Goal: Information Seeking & Learning: Learn about a topic

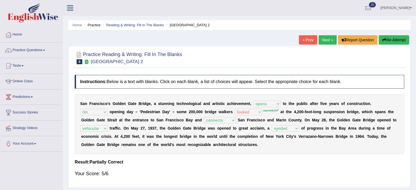
select select "opens"
select select "On"
select select "looked"
select select "connects"
select select "vehicular"
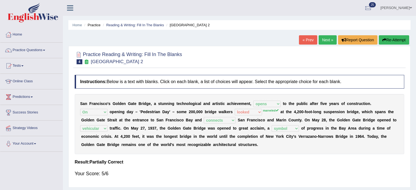
select select "symbol"
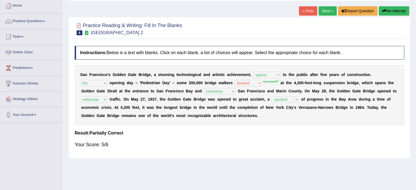
click at [391, 10] on button "Re-Attempt" at bounding box center [394, 10] width 30 height 9
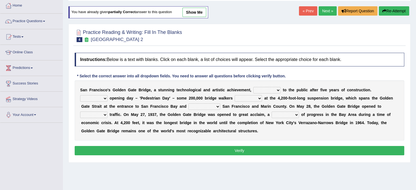
click at [277, 89] on select "opens closes appears equals" at bounding box center [266, 90] width 27 height 7
select select "opens"
click at [253, 87] on select "opens closes appears equals" at bounding box center [266, 90] width 27 height 7
click at [105, 98] on select "On During Since When" at bounding box center [93, 98] width 27 height 7
select select "On"
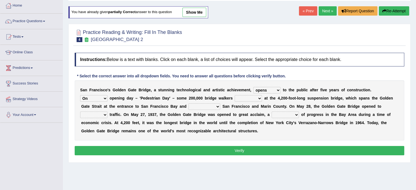
click at [80, 95] on select "On During Since When" at bounding box center [93, 98] width 27 height 7
click at [258, 98] on select "stationed looked marveled laughed" at bounding box center [248, 98] width 27 height 7
select select "marveled"
click at [235, 95] on select "stationed looked marveled laughed" at bounding box center [248, 98] width 27 height 7
click at [219, 106] on select "separates connects channels differentiates" at bounding box center [204, 106] width 32 height 7
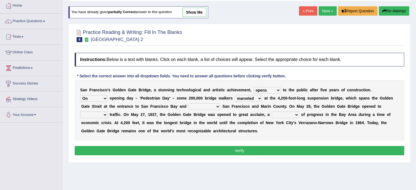
select select "connects"
click at [188, 103] on select "separates connects channels differentiates" at bounding box center [204, 106] width 32 height 7
click at [105, 113] on select "aquatic vehicular airborne watertight" at bounding box center [93, 115] width 27 height 7
select select "vehicular"
click at [80, 112] on select "aquatic vehicular airborne watertight" at bounding box center [93, 115] width 27 height 7
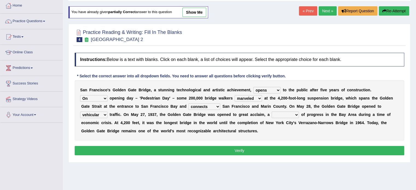
click at [293, 114] on select "denial symbol technique yield" at bounding box center [284, 115] width 27 height 7
select select "symbol"
click at [271, 112] on select "denial symbol technique yield" at bounding box center [284, 115] width 27 height 7
click at [257, 147] on button "Verify" at bounding box center [239, 150] width 329 height 9
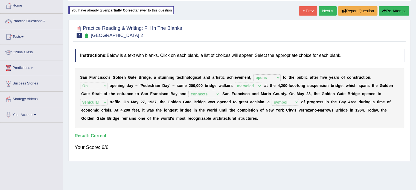
click at [325, 9] on link "Next »" at bounding box center [327, 10] width 18 height 9
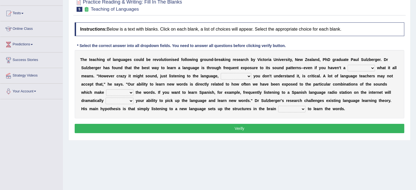
scroll to position [54, 0]
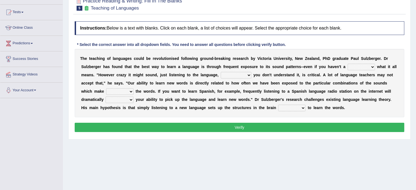
click at [371, 66] on select "dew claw clue due" at bounding box center [360, 67] width 27 height 7
select select "clue"
click at [347, 64] on select "dew claw clue due" at bounding box center [360, 67] width 27 height 7
click at [247, 73] on select "but also all together even though if so" at bounding box center [236, 75] width 31 height 7
select select "even though"
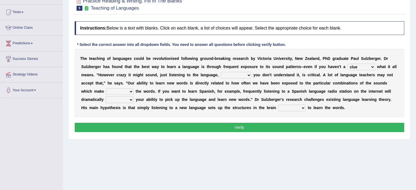
click at [221, 72] on select "but also all together even though if so" at bounding box center [236, 75] width 31 height 7
click at [131, 92] on select "down up of on" at bounding box center [119, 91] width 27 height 7
select select "up"
click at [106, 88] on select "down up of on" at bounding box center [119, 91] width 27 height 7
click at [131, 98] on select "evaluate exaggerate describe boost" at bounding box center [120, 99] width 28 height 7
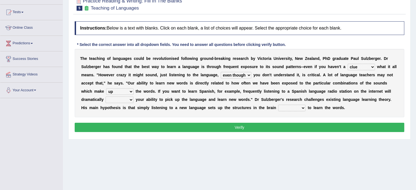
select select "exaggerate"
click at [106, 96] on select "evaluate exaggerate describe boost" at bounding box center [120, 99] width 28 height 7
click at [301, 108] on select "requiring required directed to require" at bounding box center [291, 108] width 27 height 7
select select "requiring"
click at [278, 105] on select "requiring required directed to require" at bounding box center [291, 108] width 27 height 7
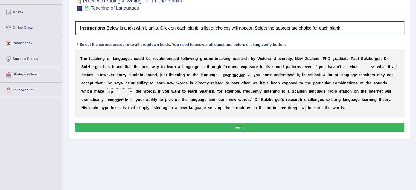
click at [277, 125] on button "Verify" at bounding box center [239, 127] width 329 height 9
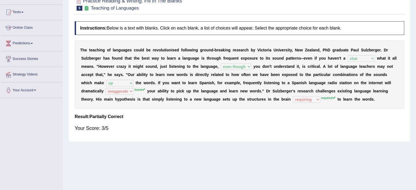
scroll to position [0, 0]
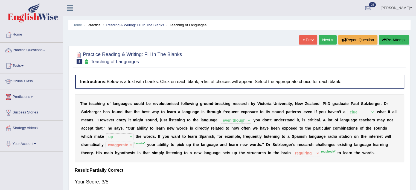
click at [390, 39] on button "Re-Attempt" at bounding box center [394, 39] width 30 height 9
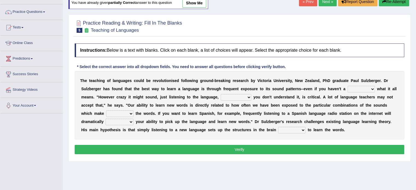
scroll to position [39, 0]
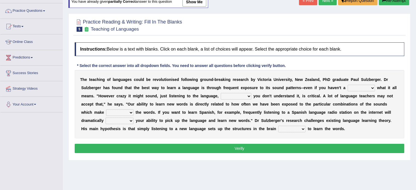
click at [371, 88] on select "dew claw clue due" at bounding box center [360, 88] width 27 height 7
select select "clue"
click at [347, 85] on select "dew claw clue due" at bounding box center [360, 88] width 27 height 7
click at [250, 93] on select "but also all together even though if so" at bounding box center [236, 96] width 31 height 7
select select "even though"
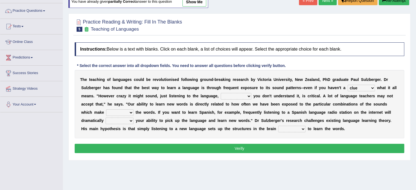
click at [221, 93] on select "but also all together even though if so" at bounding box center [236, 96] width 31 height 7
click at [131, 112] on select "down up of on" at bounding box center [119, 112] width 27 height 7
select select "up"
click at [106, 109] on select "down up of on" at bounding box center [119, 112] width 27 height 7
click at [131, 121] on select "evaluate exaggerate describe boost" at bounding box center [120, 121] width 28 height 7
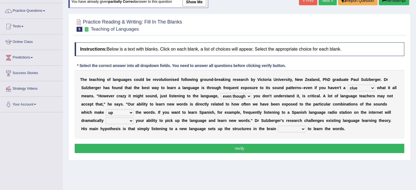
select select "boost"
click at [106, 118] on select "evaluate exaggerate describe boost" at bounding box center [120, 121] width 28 height 7
click at [303, 129] on select "requiring required directed to require" at bounding box center [291, 129] width 27 height 7
select select "required"
click at [278, 126] on select "requiring required directed to require" at bounding box center [291, 129] width 27 height 7
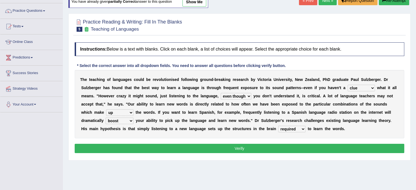
click at [293, 148] on button "Verify" at bounding box center [239, 148] width 329 height 9
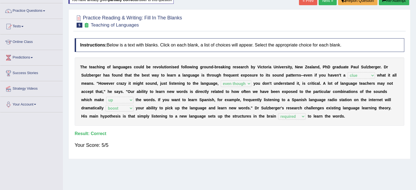
scroll to position [0, 0]
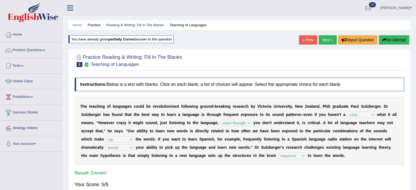
click at [328, 40] on link "Next »" at bounding box center [327, 39] width 18 height 9
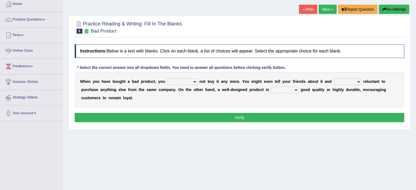
scroll to position [33, 0]
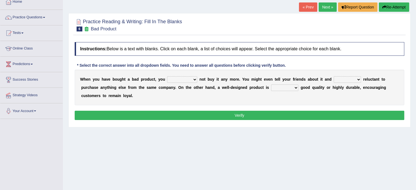
click at [193, 79] on select "would have should have should" at bounding box center [182, 79] width 30 height 7
select select "would"
click at [167, 76] on select "would have should have should" at bounding box center [182, 79] width 30 height 7
click at [362, 77] on b at bounding box center [362, 79] width 2 height 4
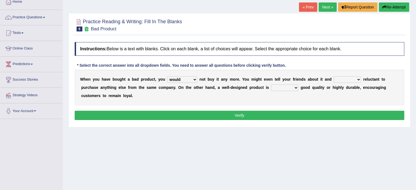
click at [359, 78] on select "is are be being" at bounding box center [346, 79] width 27 height 7
select select "being"
click at [333, 76] on select "is are be being" at bounding box center [346, 79] width 27 height 7
click at [293, 86] on select "both also neither either" at bounding box center [284, 87] width 27 height 7
select select "either"
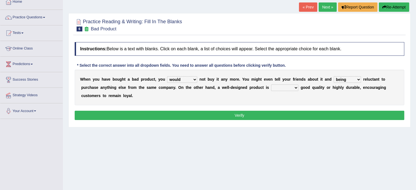
click at [271, 84] on select "both also neither either" at bounding box center [284, 87] width 27 height 7
click at [261, 112] on button "Verify" at bounding box center [239, 115] width 329 height 9
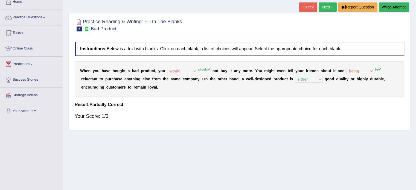
click at [391, 7] on button "Re-Attempt" at bounding box center [394, 6] width 30 height 9
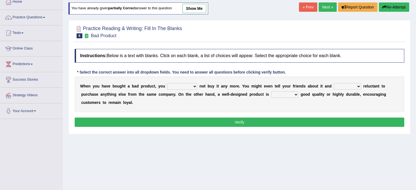
click at [195, 85] on select "would have should have should" at bounding box center [182, 86] width 30 height 7
select select "should"
click at [167, 83] on select "would have should have should" at bounding box center [182, 86] width 30 height 7
click at [359, 85] on select "is are be being" at bounding box center [346, 86] width 27 height 7
select select "be"
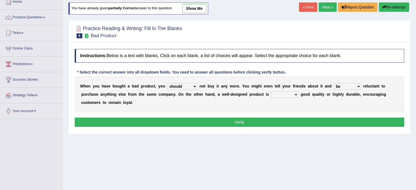
click at [333, 83] on select "is are be being" at bounding box center [346, 86] width 27 height 7
click at [295, 93] on select "both also neither either" at bounding box center [284, 94] width 27 height 7
select select "either"
click at [271, 91] on select "both also neither either" at bounding box center [284, 94] width 27 height 7
click at [287, 119] on button "Verify" at bounding box center [239, 122] width 329 height 9
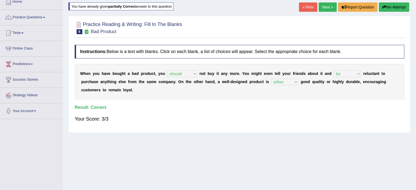
click at [326, 5] on link "Next »" at bounding box center [327, 6] width 18 height 9
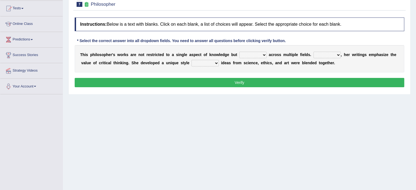
scroll to position [58, 0]
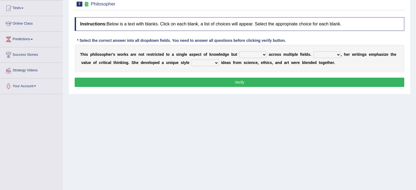
click at [263, 54] on select "constrain contain assemble extend" at bounding box center [252, 54] width 27 height 7
select select "extend"
click at [239, 51] on select "constrain contain assemble extend" at bounding box center [252, 54] width 27 height 7
click at [339, 51] on select "Rather So Moreover Likely" at bounding box center [326, 54] width 27 height 7
select select "Moreover"
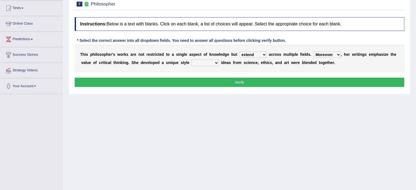
click at [313, 51] on select "Rather So Moreover Likely" at bounding box center [326, 54] width 27 height 7
click at [218, 61] on select "in that that which in which" at bounding box center [204, 63] width 27 height 7
select select "that"
click at [191, 60] on select "in that that which in which" at bounding box center [204, 63] width 27 height 7
click at [211, 79] on button "Verify" at bounding box center [239, 82] width 329 height 9
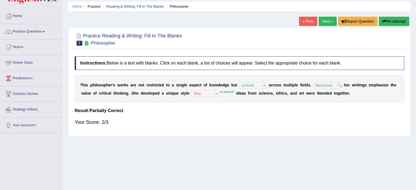
scroll to position [15, 0]
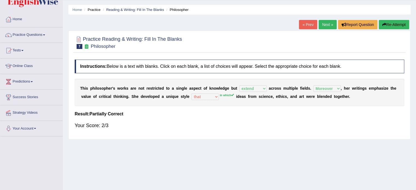
click at [384, 23] on icon "button" at bounding box center [384, 25] width 4 height 4
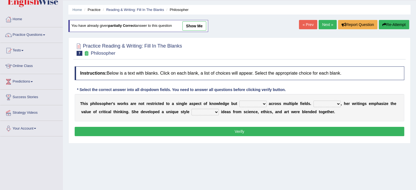
click at [261, 103] on select "constrain contain assemble extend" at bounding box center [252, 104] width 27 height 7
select select "extend"
click at [239, 101] on select "constrain contain assemble extend" at bounding box center [252, 104] width 27 height 7
click at [337, 102] on select "Rather So Moreover Likely" at bounding box center [326, 104] width 27 height 7
select select "Moreover"
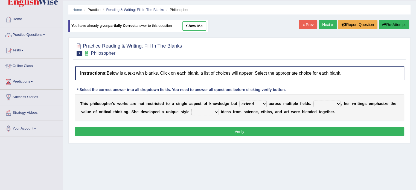
click at [313, 101] on select "Rather So Moreover Likely" at bounding box center [326, 104] width 27 height 7
click at [214, 111] on select "in that that which in which" at bounding box center [204, 112] width 27 height 7
select select "in which"
click at [191, 109] on select "in that that which in which" at bounding box center [204, 112] width 27 height 7
click at [234, 130] on button "Verify" at bounding box center [239, 131] width 329 height 9
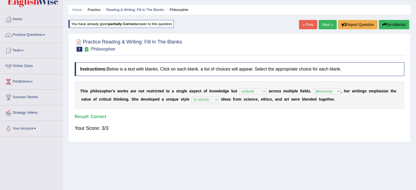
click at [327, 23] on link "Next »" at bounding box center [327, 24] width 18 height 9
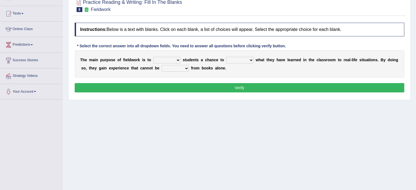
scroll to position [52, 0]
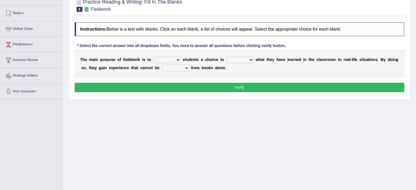
click at [176, 58] on select "resemble stow rave offer" at bounding box center [166, 60] width 27 height 7
select select "offer"
click at [153, 57] on select "resemble stow rave offer" at bounding box center [166, 60] width 27 height 7
click at [251, 58] on select "compare align apply dismount" at bounding box center [239, 60] width 27 height 7
click at [176, 59] on select "resemble stow rave offer" at bounding box center [166, 60] width 27 height 7
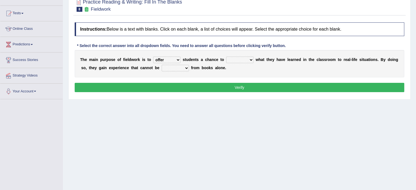
click at [250, 58] on select "compare align apply dismount" at bounding box center [239, 60] width 27 height 7
select select "compare"
click at [226, 57] on select "compare align apply dismount" at bounding box center [239, 60] width 27 height 7
click at [189, 66] on b at bounding box center [190, 68] width 2 height 4
click at [186, 66] on select "originated prepared obtained touted" at bounding box center [175, 68] width 27 height 7
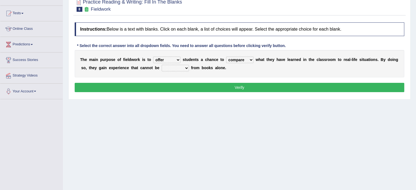
select select "obtained"
click at [162, 65] on select "originated prepared obtained touted" at bounding box center [175, 68] width 27 height 7
click at [191, 86] on button "Verify" at bounding box center [239, 87] width 329 height 9
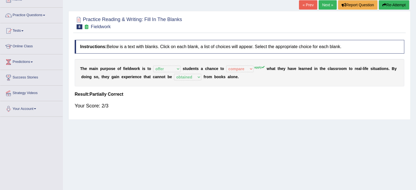
scroll to position [27, 0]
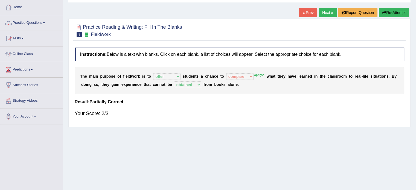
click at [382, 12] on icon "button" at bounding box center [384, 13] width 4 height 4
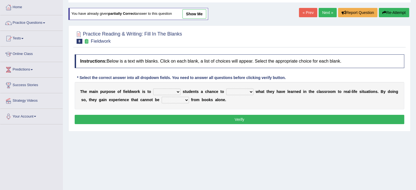
click at [180, 90] on b at bounding box center [181, 91] width 2 height 4
click at [178, 90] on select "resemble stow rave offer" at bounding box center [166, 92] width 27 height 7
select select "offer"
click at [153, 89] on select "resemble stow rave offer" at bounding box center [166, 92] width 27 height 7
click at [251, 89] on select "compare align apply dismount" at bounding box center [239, 92] width 27 height 7
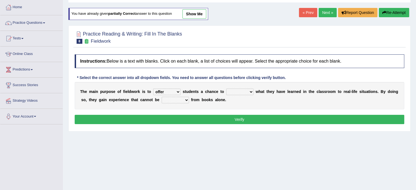
select select "apply"
click at [226, 89] on select "compare align apply dismount" at bounding box center [239, 92] width 27 height 7
click at [187, 98] on select "originated prepared obtained touted" at bounding box center [175, 100] width 27 height 7
select select "obtained"
click at [162, 97] on select "originated prepared obtained touted" at bounding box center [175, 100] width 27 height 7
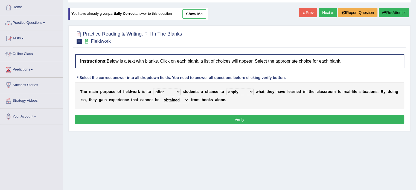
click at [196, 119] on button "Verify" at bounding box center [239, 119] width 329 height 9
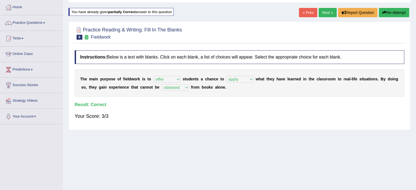
click at [328, 11] on link "Next »" at bounding box center [327, 12] width 18 height 9
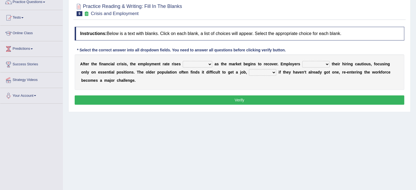
scroll to position [55, 0]
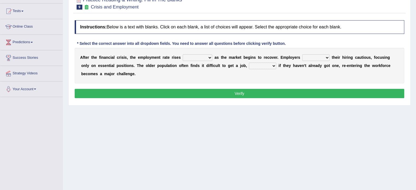
click at [210, 56] on select "normally conversely strenuously sharply" at bounding box center [198, 57] width 30 height 7
select select "conversely"
click at [183, 54] on select "normally conversely strenuously sharply" at bounding box center [198, 57] width 30 height 7
click at [209, 57] on select "normally conversely strenuously sharply" at bounding box center [198, 57] width 30 height 7
click at [327, 55] on select "keeping kept keep are kept" at bounding box center [315, 57] width 27 height 7
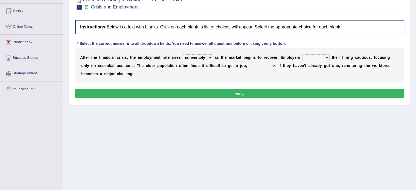
select select "are kept"
click at [302, 54] on select "keeping kept keep are kept" at bounding box center [315, 57] width 27 height 7
click at [274, 64] on select "although while then because" at bounding box center [262, 66] width 27 height 7
select select "although"
click at [249, 63] on select "although while then because" at bounding box center [262, 66] width 27 height 7
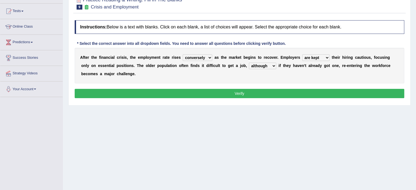
click at [250, 95] on button "Verify" at bounding box center [239, 93] width 329 height 9
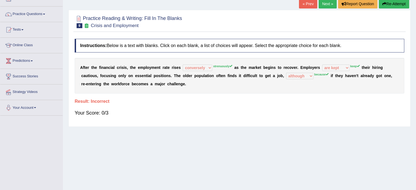
scroll to position [11, 0]
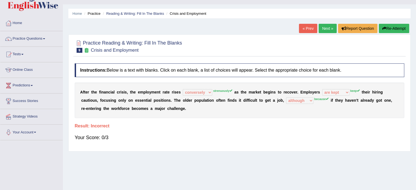
click at [385, 29] on button "Re-Attempt" at bounding box center [394, 28] width 30 height 9
click at [388, 28] on button "Re-Attempt" at bounding box center [394, 28] width 30 height 9
click at [394, 26] on button "Re-Attempt" at bounding box center [394, 28] width 30 height 9
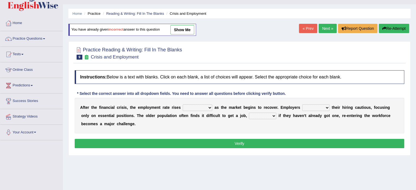
select select "strenuously"
click at [183, 104] on select "normally conversely strenuously sharply" at bounding box center [198, 107] width 30 height 7
click at [327, 106] on select "keeping kept keep are kept" at bounding box center [315, 107] width 27 height 7
select select "keep"
click at [302, 104] on select "keeping kept keep are kept" at bounding box center [315, 107] width 27 height 7
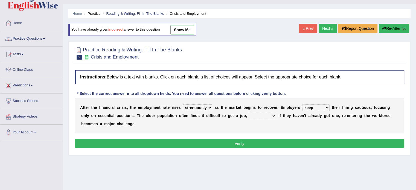
click at [274, 115] on select "although while then because" at bounding box center [262, 116] width 27 height 7
select select "because"
click at [249, 113] on select "although while then because" at bounding box center [262, 116] width 27 height 7
click at [253, 143] on button "Verify" at bounding box center [239, 143] width 329 height 9
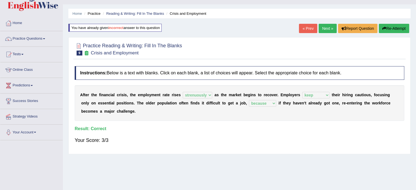
click at [324, 30] on link "Next »" at bounding box center [327, 28] width 18 height 9
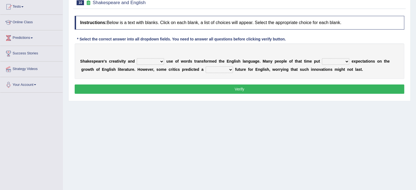
scroll to position [59, 0]
click at [163, 60] on select "idealized intensive fancied inventive" at bounding box center [150, 61] width 27 height 7
select select "idealized"
click at [137, 58] on select "idealized intensive fancied inventive" at bounding box center [150, 61] width 27 height 7
click at [347, 61] on select "wide much high more" at bounding box center [335, 61] width 27 height 7
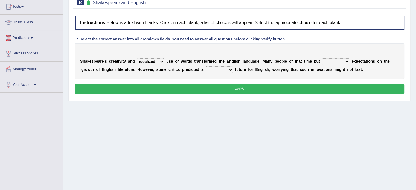
select select "high"
click at [322, 58] on select "wide much high more" at bounding box center [335, 61] width 27 height 7
click at [229, 68] on select "monetary promising irresistible daunting" at bounding box center [219, 69] width 27 height 7
select select "irresistible"
click at [206, 66] on select "monetary promising irresistible daunting" at bounding box center [219, 69] width 27 height 7
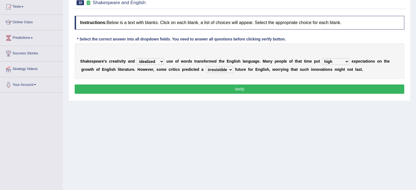
click at [227, 87] on button "Verify" at bounding box center [239, 88] width 329 height 9
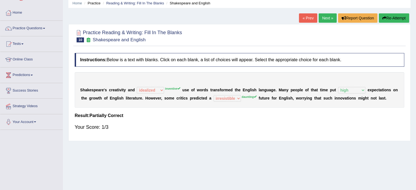
scroll to position [19, 0]
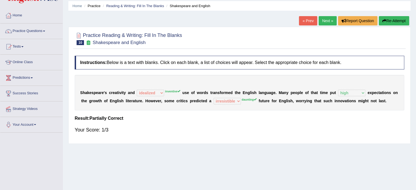
click at [389, 22] on button "Re-Attempt" at bounding box center [394, 20] width 30 height 9
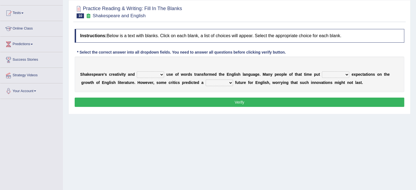
scroll to position [54, 0]
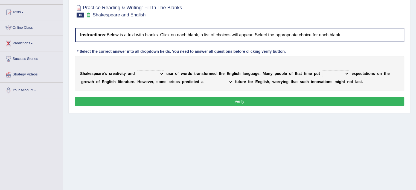
click at [160, 73] on select "idealized intensive fancied inventive" at bounding box center [150, 74] width 27 height 7
select select "intensive"
click at [137, 71] on select "idealized intensive fancied inventive" at bounding box center [150, 74] width 27 height 7
click at [346, 72] on select "wide much high more" at bounding box center [335, 74] width 27 height 7
select select "high"
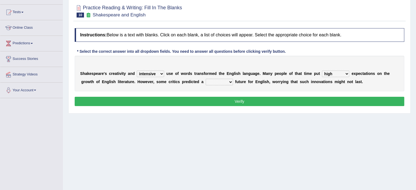
click at [322, 71] on select "wide much high more" at bounding box center [335, 74] width 27 height 7
click at [235, 80] on b "f" at bounding box center [235, 82] width 1 height 4
click at [229, 81] on select "monetary promising irresistible daunting" at bounding box center [219, 82] width 27 height 7
select select "daunting"
click at [206, 79] on select "monetary promising irresistible daunting" at bounding box center [219, 82] width 27 height 7
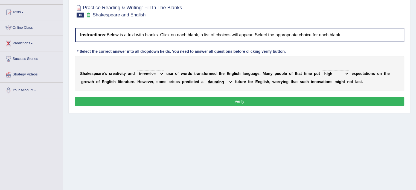
click at [241, 100] on button "Verify" at bounding box center [239, 101] width 329 height 9
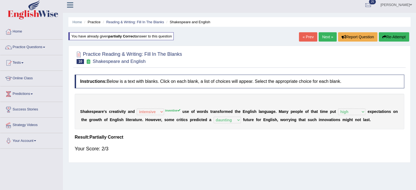
scroll to position [0, 0]
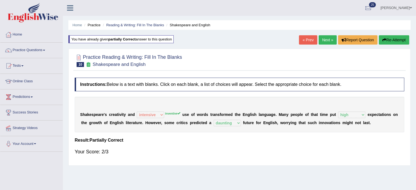
click at [391, 39] on button "Re-Attempt" at bounding box center [394, 39] width 30 height 9
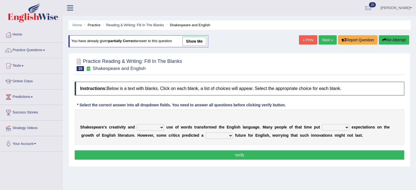
click at [162, 126] on select "idealized intensive fancied inventive" at bounding box center [150, 127] width 27 height 7
select select "inventive"
click at [137, 124] on select "idealized intensive fancied inventive" at bounding box center [150, 127] width 27 height 7
click at [332, 39] on link "Next »" at bounding box center [327, 39] width 18 height 9
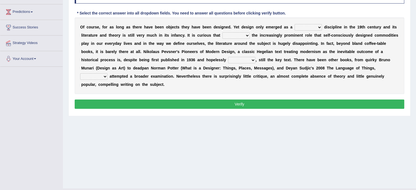
scroll to position [87, 0]
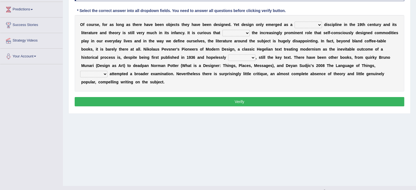
click at [319, 24] on select "bilateral ubiquitous foremost dedicated" at bounding box center [307, 25] width 27 height 7
select select "bilateral"
click at [294, 22] on select "bilateral ubiquitous foremost dedicated" at bounding box center [307, 25] width 27 height 7
click at [247, 31] on select "since despite within through" at bounding box center [235, 33] width 27 height 7
click at [222, 30] on select "since despite within through" at bounding box center [235, 33] width 27 height 7
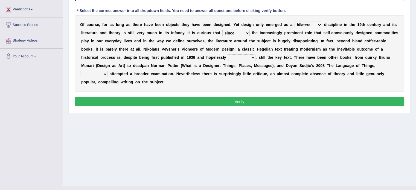
click at [248, 32] on select "since despite within through" at bounding box center [235, 33] width 27 height 7
select select "despite"
click at [222, 30] on select "since despite within through" at bounding box center [235, 33] width 27 height 7
click at [253, 55] on select "dates dating date dated" at bounding box center [241, 57] width 27 height 7
select select "dating"
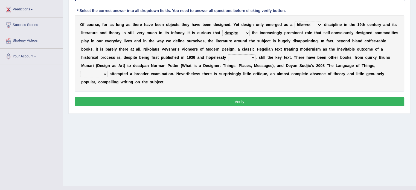
click at [228, 54] on select "dates dating date dated" at bounding box center [241, 57] width 27 height 7
click at [103, 72] on select "which then however as" at bounding box center [93, 74] width 27 height 7
select select "which"
click at [80, 71] on select "which then however as" at bounding box center [93, 74] width 27 height 7
click at [176, 100] on button "Verify" at bounding box center [239, 101] width 329 height 9
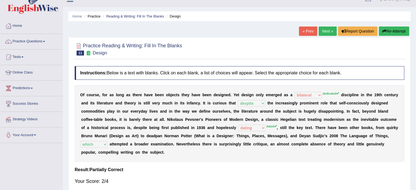
scroll to position [5, 0]
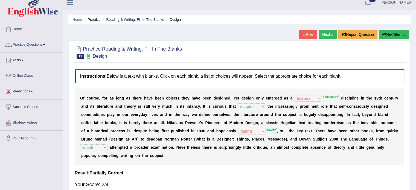
click at [392, 38] on button "Re-Attempt" at bounding box center [394, 34] width 30 height 9
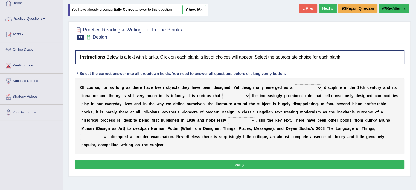
scroll to position [43, 0]
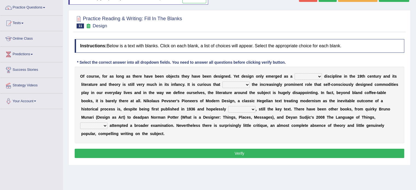
click at [318, 75] on select "bilateral ubiquitous foremost dedicated" at bounding box center [307, 76] width 27 height 7
select select "dedicated"
click at [294, 73] on select "bilateral ubiquitous foremost dedicated" at bounding box center [307, 76] width 27 height 7
click at [246, 82] on select "since despite within through" at bounding box center [235, 84] width 27 height 7
select select "despite"
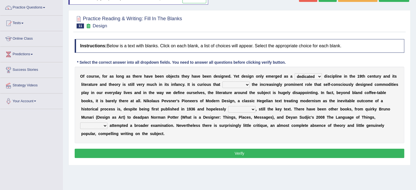
click at [222, 81] on select "since despite within through" at bounding box center [235, 84] width 27 height 7
click at [252, 109] on select "dates dating date dated" at bounding box center [241, 109] width 27 height 7
select select "dated"
click at [228, 106] on select "dates dating date dated" at bounding box center [241, 109] width 27 height 7
click at [104, 124] on select "which then however as" at bounding box center [93, 125] width 27 height 7
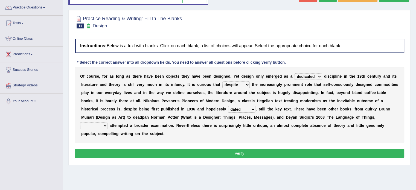
select select "which"
click at [80, 122] on select "which then however as" at bounding box center [93, 125] width 27 height 7
click at [102, 151] on button "Verify" at bounding box center [239, 153] width 329 height 9
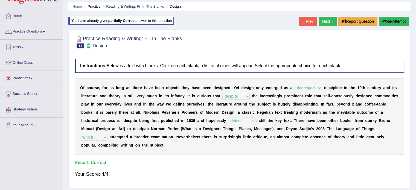
scroll to position [18, 0]
click at [321, 17] on link "Next »" at bounding box center [327, 21] width 18 height 9
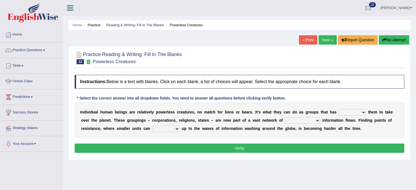
click at [362, 112] on select "enabled contended embodied conjured" at bounding box center [351, 112] width 27 height 7
select select "contended"
click at [338, 109] on select "enabled contended embodied conjured" at bounding box center [351, 112] width 27 height 7
click at [318, 118] on select "interconnected overlapping fastened exploited" at bounding box center [302, 120] width 35 height 7
select select "interconnected"
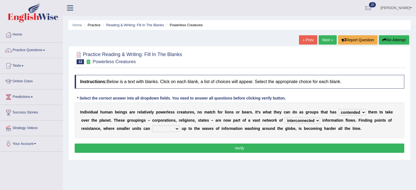
click at [285, 117] on select "interconnected overlapping fastened exploited" at bounding box center [302, 120] width 35 height 7
click at [178, 128] on select "stand raise hail pump" at bounding box center [165, 128] width 27 height 7
select select "raise"
click at [152, 125] on select "stand raise hail pump" at bounding box center [165, 128] width 27 height 7
click at [228, 146] on button "Verify" at bounding box center [239, 148] width 329 height 9
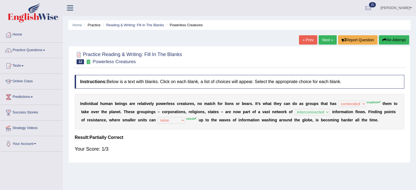
click at [393, 39] on button "Re-Attempt" at bounding box center [394, 39] width 30 height 9
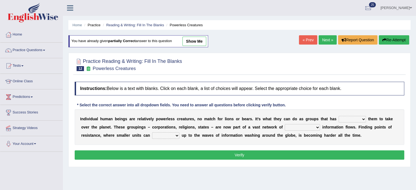
click at [363, 118] on select "enabled contended embodied conjured" at bounding box center [351, 119] width 27 height 7
select select "enabled"
click at [338, 116] on select "enabled contended embodied conjured" at bounding box center [351, 119] width 27 height 7
click at [314, 126] on select "interconnected overlapping fastened exploited" at bounding box center [302, 127] width 35 height 7
select select "interconnected"
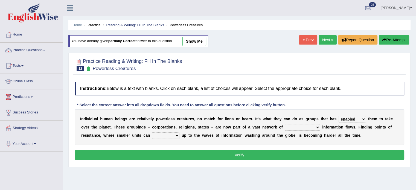
click at [285, 124] on select "interconnected overlapping fastened exploited" at bounding box center [302, 127] width 35 height 7
click at [177, 134] on select "stand raise hail pump" at bounding box center [165, 135] width 27 height 7
select select "stand"
click at [152, 132] on select "stand raise hail pump" at bounding box center [165, 135] width 27 height 7
click at [255, 159] on div "Instructions: Below is a text with blanks. Click on each blank, a list of choic…" at bounding box center [239, 121] width 332 height 85
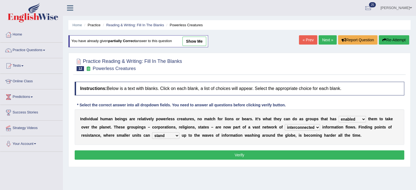
click at [251, 156] on button "Verify" at bounding box center [239, 154] width 329 height 9
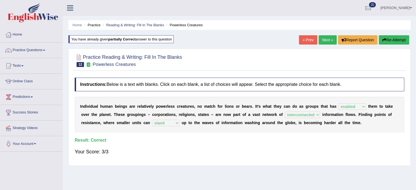
click at [324, 37] on link "Next »" at bounding box center [327, 39] width 18 height 9
